Goal: Use online tool/utility: Utilize a website feature to perform a specific function

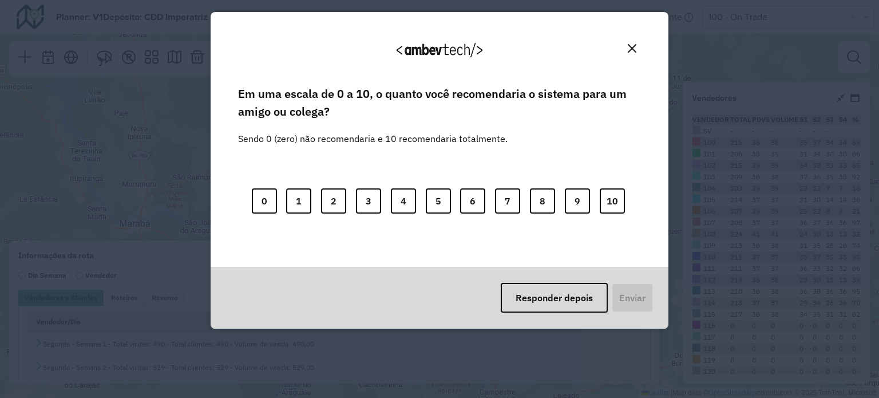
click at [643, 49] on div "Agradecemos seu feedback!" at bounding box center [439, 55] width 430 height 58
click at [639, 48] on button "Close" at bounding box center [632, 48] width 18 height 18
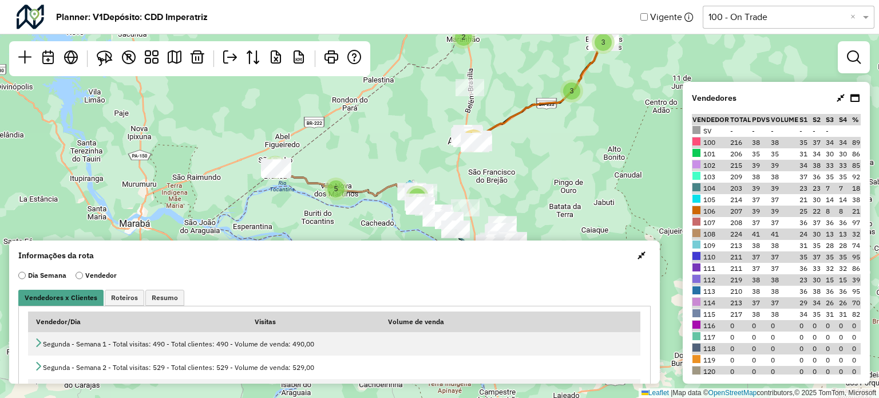
click at [762, 26] on div "Selecione uma opção 100 - On Trade ×" at bounding box center [789, 17] width 172 height 23
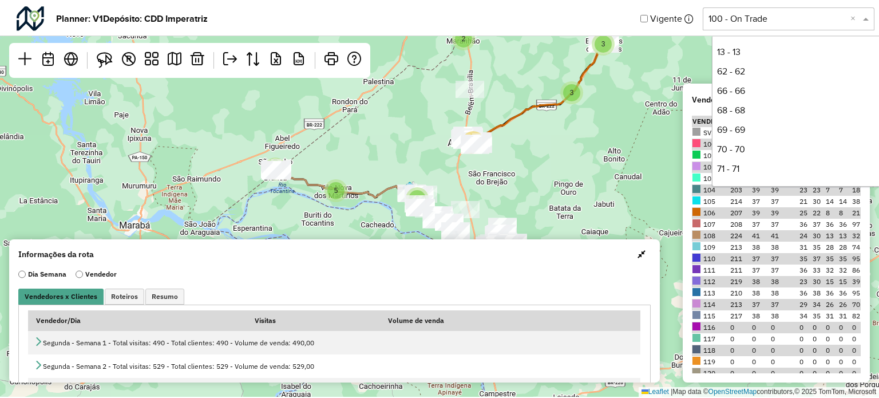
scroll to position [174, 0]
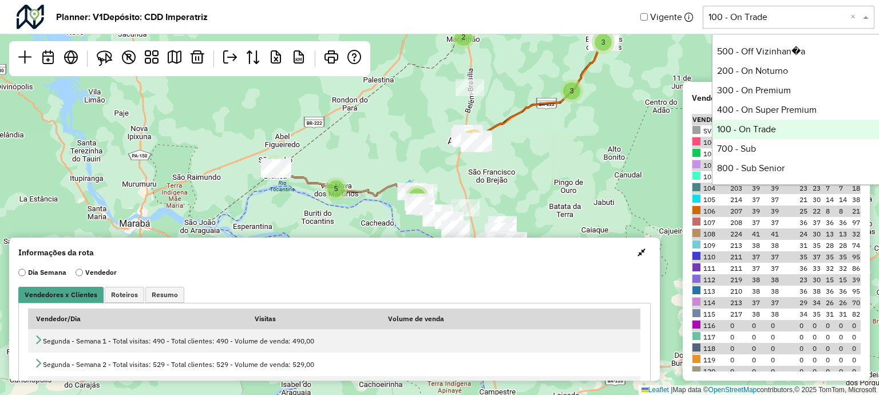
click at [769, 22] on input "text" at bounding box center [777, 17] width 137 height 14
click at [755, 22] on input "text" at bounding box center [777, 17] width 137 height 14
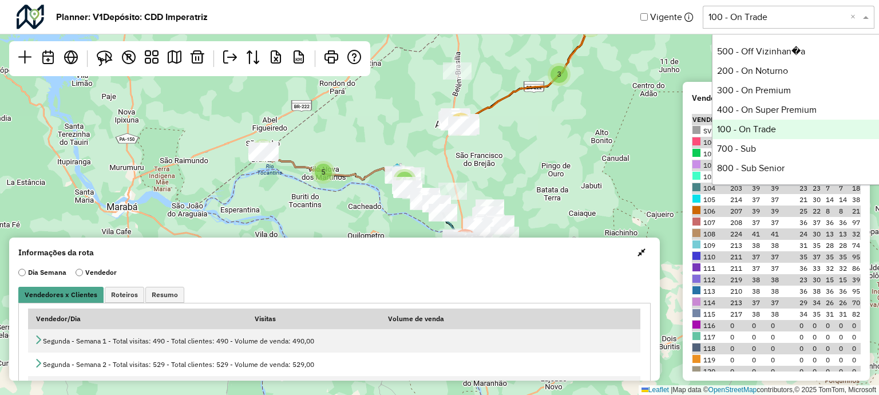
drag, startPoint x: 494, startPoint y: 162, endPoint x: 474, endPoint y: 88, distance: 76.5
click at [474, 88] on div "5 2 3 3 5 5 6 39 12 120 Leaflet | Map data © OpenStreetMap contributors,© 2025 …" at bounding box center [439, 197] width 879 height 395
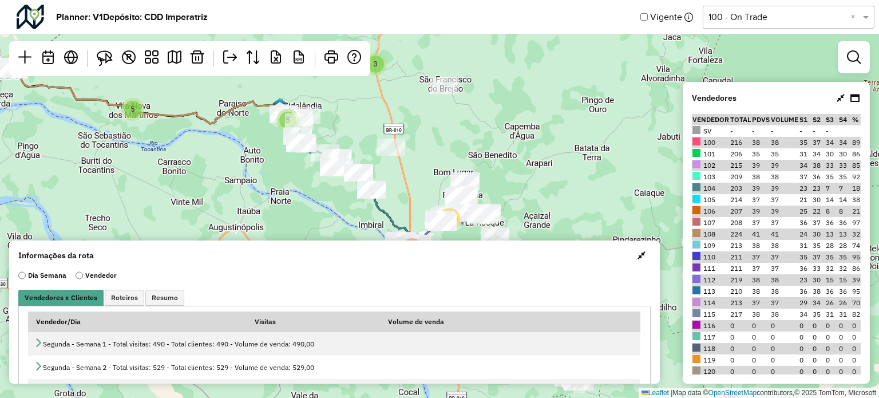
drag, startPoint x: 461, startPoint y: 130, endPoint x: 491, endPoint y: 105, distance: 38.2
click at [491, 105] on div "5 2 3 3 5 5 5 3 6 29 2 10 13 107 Leaflet | Map data © OpenStreetMap contributor…" at bounding box center [439, 199] width 879 height 398
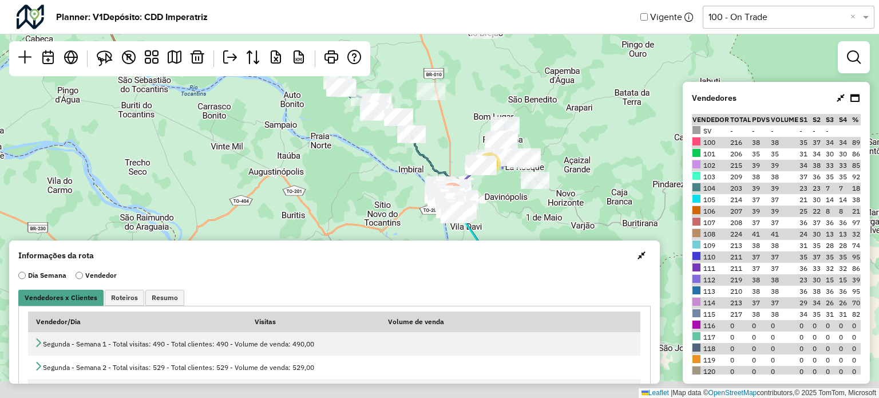
drag, startPoint x: 467, startPoint y: 129, endPoint x: 480, endPoint y: 96, distance: 35.5
click at [480, 96] on div "5 2 3 3 5 5 5 3 6 29 2 10 13 107 Leaflet | Map data © OpenStreetMap contributor…" at bounding box center [439, 199] width 879 height 398
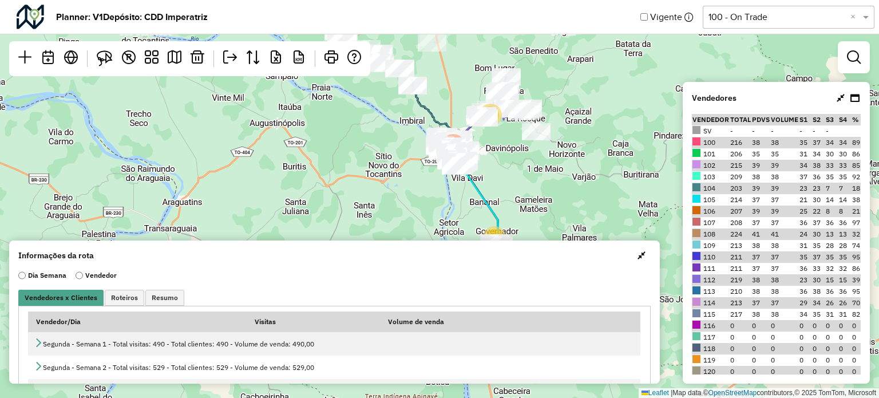
drag, startPoint x: 456, startPoint y: 149, endPoint x: 456, endPoint y: 92, distance: 57.2
click at [458, 92] on div "5 2 3 3 5 5 5 3 6 29 2 10 13 107 Leaflet | Map data © OpenStreetMap contributor…" at bounding box center [439, 199] width 879 height 398
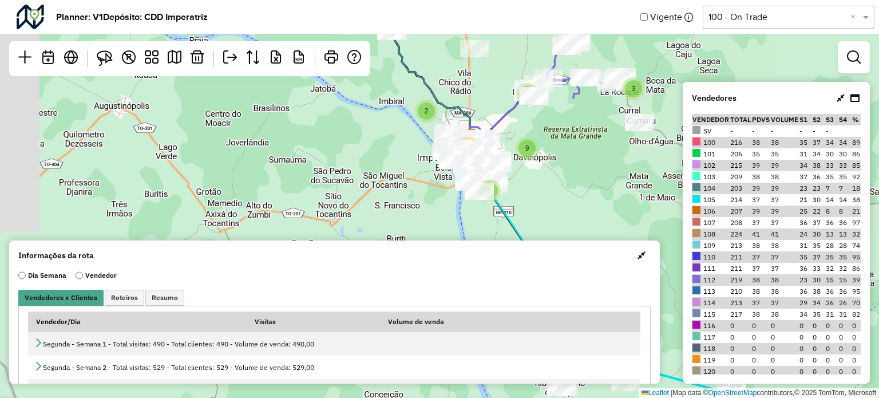
drag, startPoint x: 468, startPoint y: 114, endPoint x: 542, endPoint y: 185, distance: 102.8
click at [547, 200] on div "5 10 13 107 5 5 5 3 2 3 29 2 9 3 9 2 6 9 90 Leaflet | Map data © OpenStreetMap …" at bounding box center [439, 199] width 879 height 398
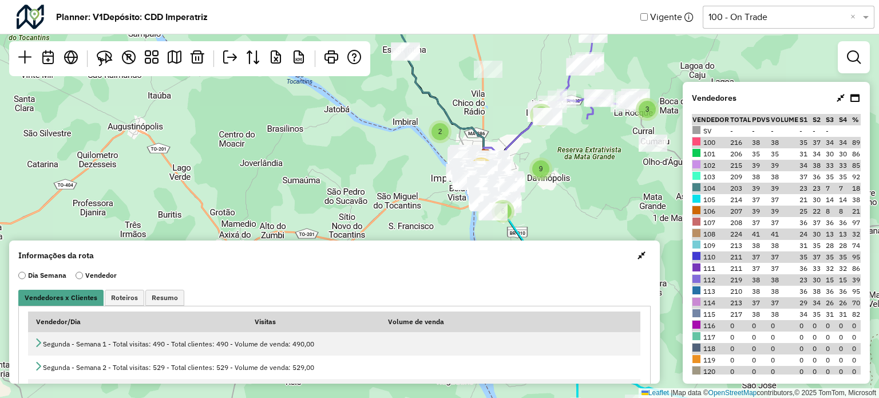
drag, startPoint x: 500, startPoint y: 96, endPoint x: 453, endPoint y: 189, distance: 105.0
click at [453, 189] on div "5 5 5 3 2 3 29 2 9 3 9 2 6 9 90 6 Leaflet | Map data © OpenStreetMap contributo…" at bounding box center [439, 199] width 879 height 398
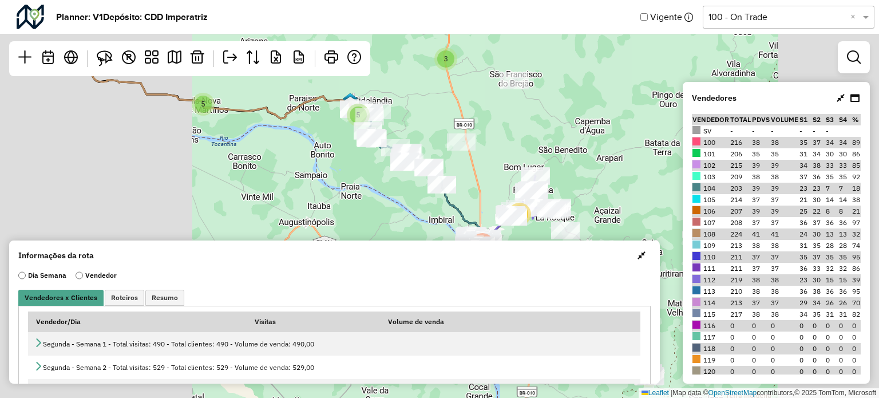
drag, startPoint x: 490, startPoint y: 189, endPoint x: 449, endPoint y: 57, distance: 138.3
click at [450, 57] on div "3 2 9 3 9 2 6 9 90 2 5 2 3 3 5 5 5 3 6 29 2 10 13 107 Leaflet | Map data © Open…" at bounding box center [439, 199] width 879 height 398
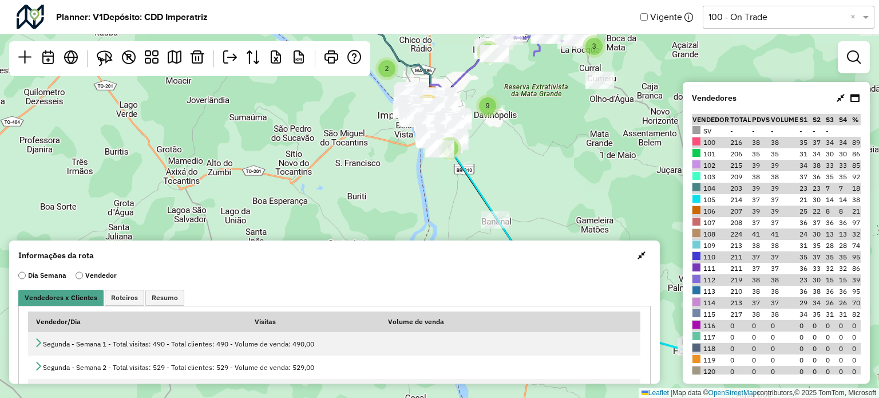
drag, startPoint x: 477, startPoint y: 141, endPoint x: 522, endPoint y: 132, distance: 46.1
click at [522, 132] on div "5 10 13 107 5 5 5 3 2 3 29 2 9 3 9 2 6 9 90 Leaflet | Map data © OpenStreetMap …" at bounding box center [439, 199] width 879 height 398
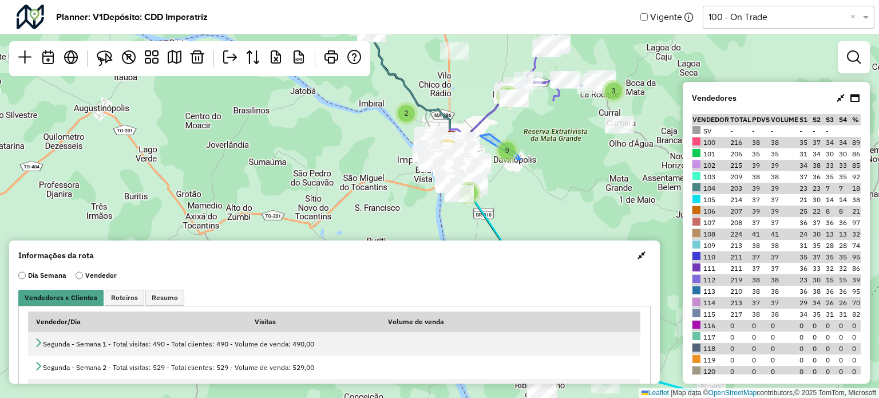
drag, startPoint x: 520, startPoint y: 125, endPoint x: 498, endPoint y: 158, distance: 39.5
click at [499, 159] on div "9" at bounding box center [507, 150] width 17 height 17
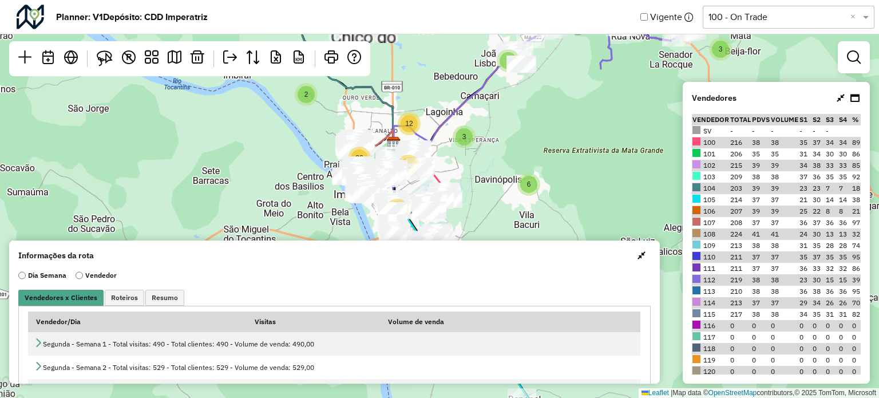
drag, startPoint x: 531, startPoint y: 143, endPoint x: 520, endPoint y: 148, distance: 12.8
click at [536, 157] on div "5 9 90 4 5 2 9 3 9 2 6 3 6 12 24 22 32 Leaflet | Map data © OpenStreetMap contr…" at bounding box center [439, 199] width 879 height 398
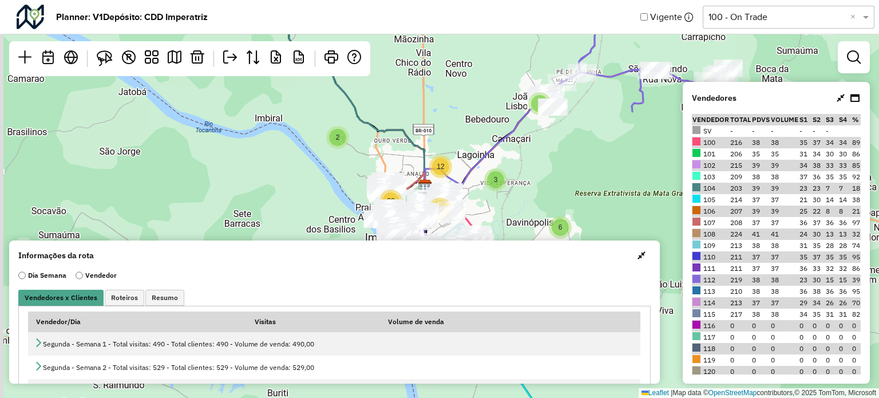
drag, startPoint x: 459, startPoint y: 123, endPoint x: 479, endPoint y: 140, distance: 26.8
click at [479, 140] on div "4 5 2 9 3 9 2 6 3 6 12 24 22 32 3 Leaflet | Map data © OpenStreetMap contributo…" at bounding box center [439, 199] width 879 height 398
